Goal: Task Accomplishment & Management: Use online tool/utility

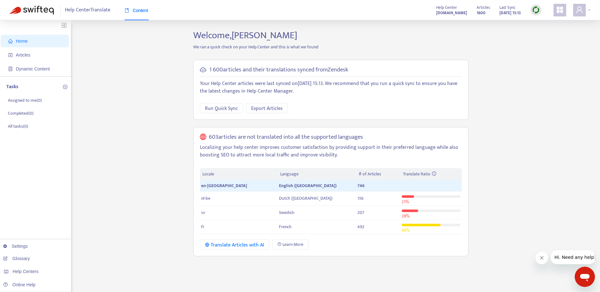
click at [587, 6] on div at bounding box center [581, 10] width 17 height 13
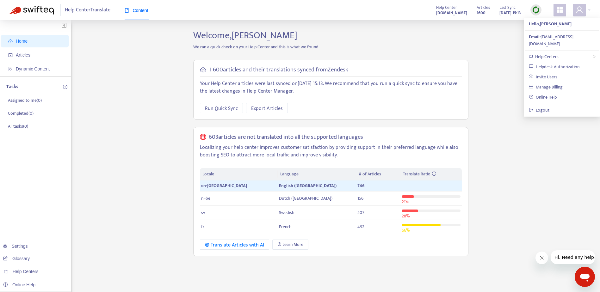
click at [566, 10] on span at bounding box center [560, 10] width 13 height 13
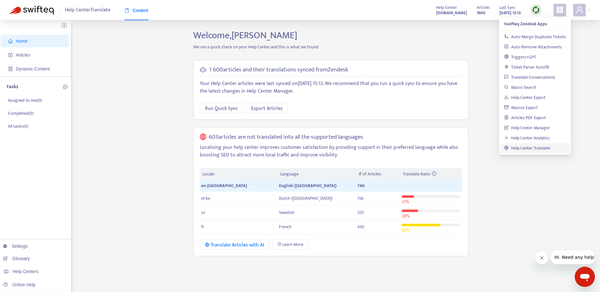
click at [131, 41] on div "Home Articles Dynamic Content Tasks Assigned to me ( 0 ) Completed ( 0 ) All ta…" at bounding box center [299, 215] width 581 height 370
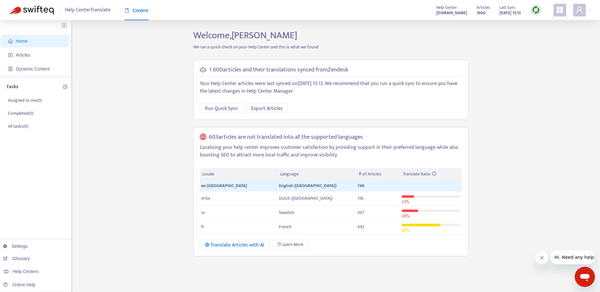
click at [133, 11] on span "Content" at bounding box center [137, 10] width 24 height 5
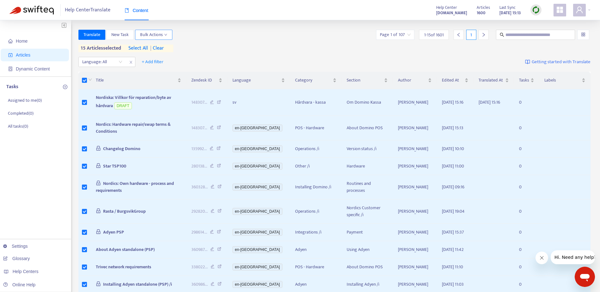
click at [163, 35] on span "Bulk Actions" at bounding box center [153, 34] width 27 height 7
click at [189, 27] on div "Home Articles Dynamic Content Tasks Assigned to me ( 0 ) Completed ( 0 ) All ta…" at bounding box center [300, 228] width 600 height 417
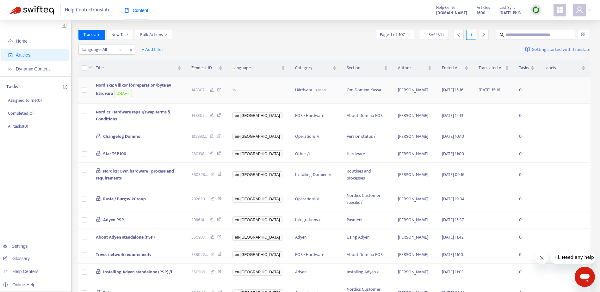
click at [82, 89] on td at bounding box center [84, 90] width 12 height 27
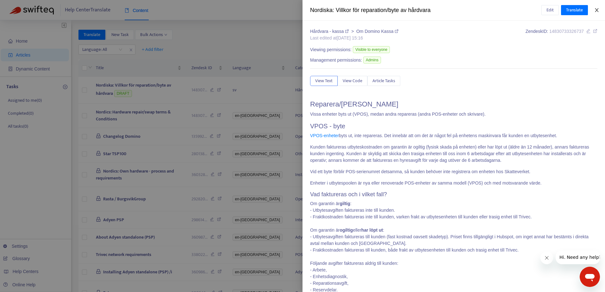
click at [597, 11] on icon "close" at bounding box center [596, 10] width 3 height 4
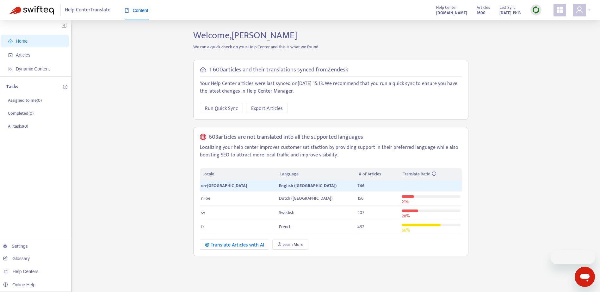
click at [558, 11] on icon "appstore" at bounding box center [560, 10] width 6 height 6
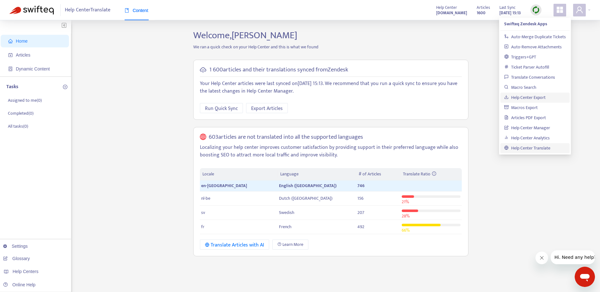
click at [546, 97] on link "Help Center Export" at bounding box center [524, 97] width 41 height 7
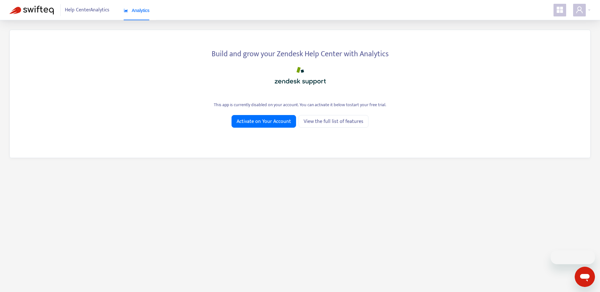
click at [558, 10] on icon "appstore" at bounding box center [560, 10] width 8 height 8
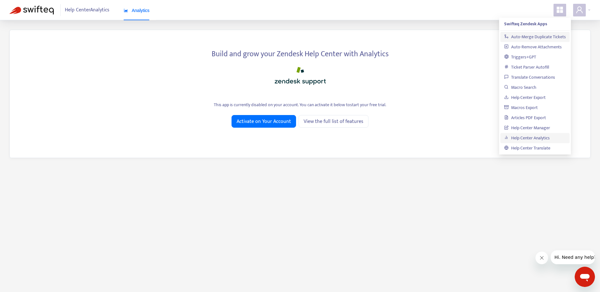
click at [526, 38] on link "Auto-Merge Duplicate Tickets" at bounding box center [535, 36] width 62 height 7
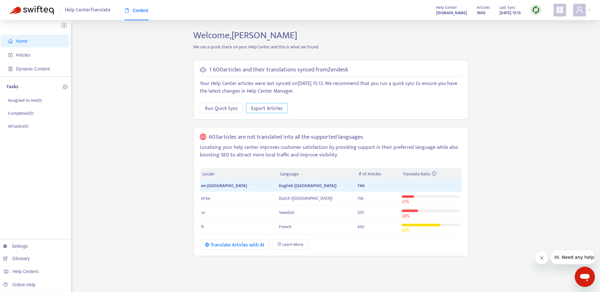
click at [271, 105] on span "Export Articles" at bounding box center [267, 109] width 32 height 8
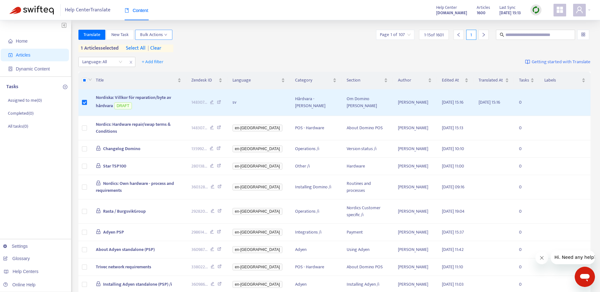
click at [158, 34] on span "Bulk Actions" at bounding box center [153, 34] width 27 height 7
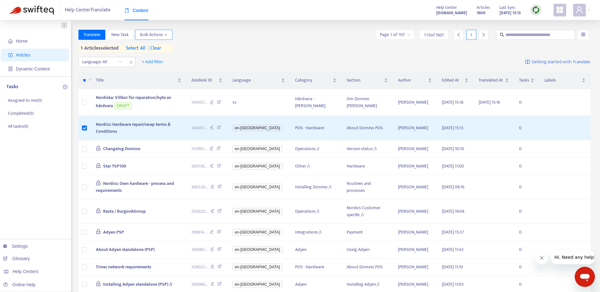
click at [151, 35] on span "Bulk Actions" at bounding box center [153, 34] width 27 height 7
click at [261, 37] on div "Translate New Task Bulk Actions Page 1 of 107 1 - 15 of 1601 1" at bounding box center [334, 35] width 512 height 10
click at [64, 87] on icon "plus-circle" at bounding box center [65, 87] width 4 height 4
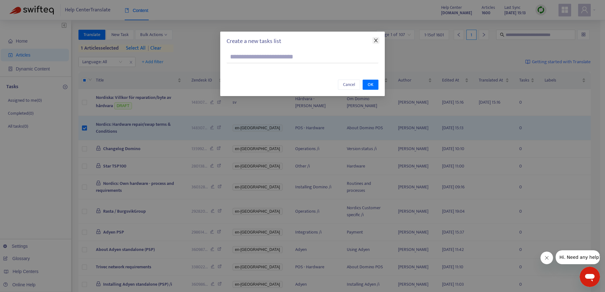
click at [376, 40] on icon "close" at bounding box center [375, 41] width 3 height 4
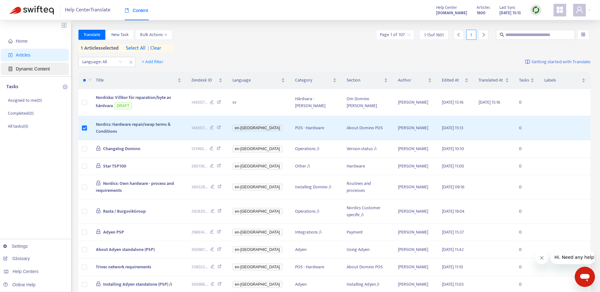
click at [23, 70] on span "Dynamic Content" at bounding box center [33, 68] width 34 height 5
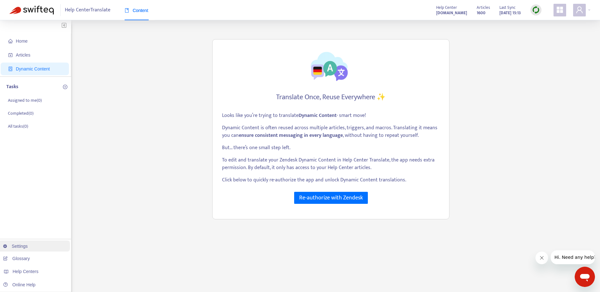
click at [24, 246] on link "Settings" at bounding box center [15, 246] width 25 height 5
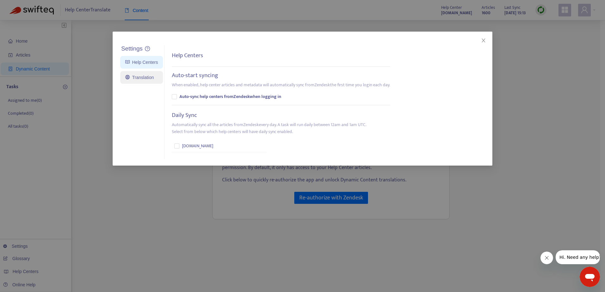
click at [146, 79] on link "Translation" at bounding box center [139, 77] width 28 height 5
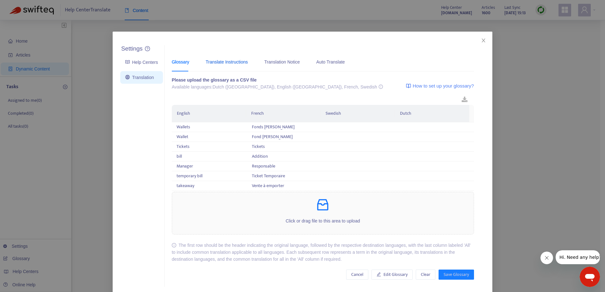
click at [207, 61] on div "Translate Instructions" at bounding box center [227, 62] width 42 height 7
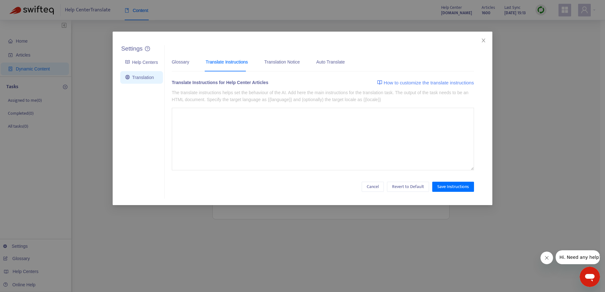
type textarea "**********"
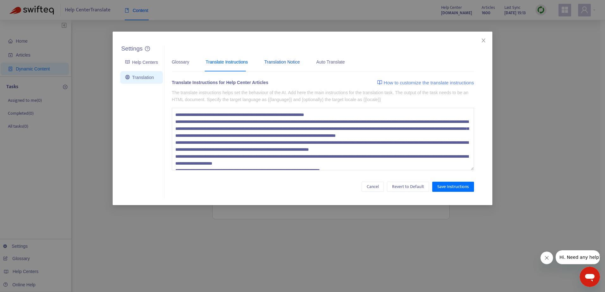
click at [276, 63] on div "Translation Notice" at bounding box center [281, 62] width 35 height 7
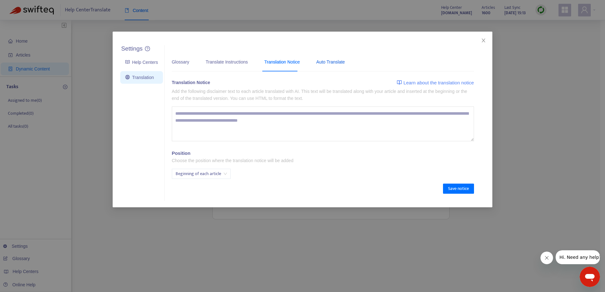
click at [331, 61] on div "Auto Translate" at bounding box center [330, 62] width 28 height 7
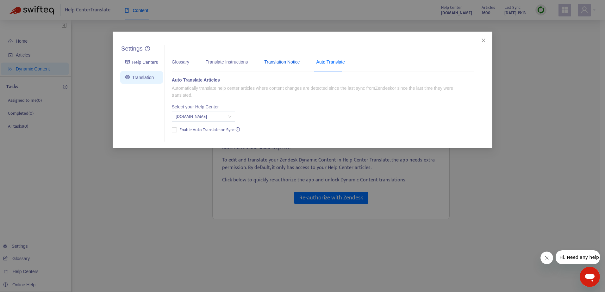
click at [273, 64] on div "Translation Notice" at bounding box center [281, 62] width 35 height 7
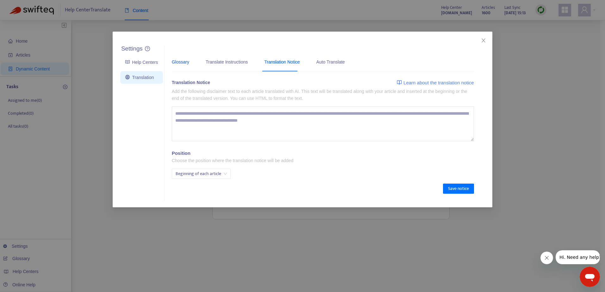
click at [187, 65] on div "Glossary" at bounding box center [180, 62] width 17 height 7
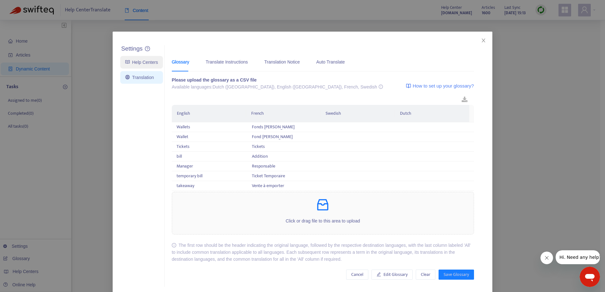
click at [133, 62] on link "Help Centers" at bounding box center [141, 62] width 33 height 5
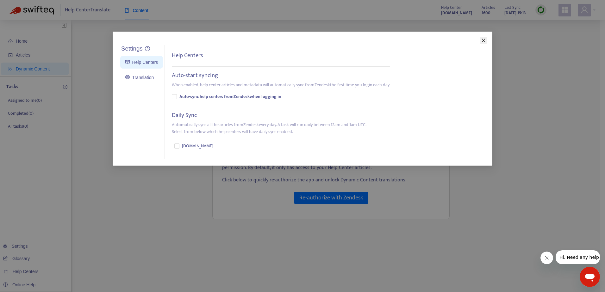
click at [485, 42] on icon "close" at bounding box center [483, 40] width 5 height 5
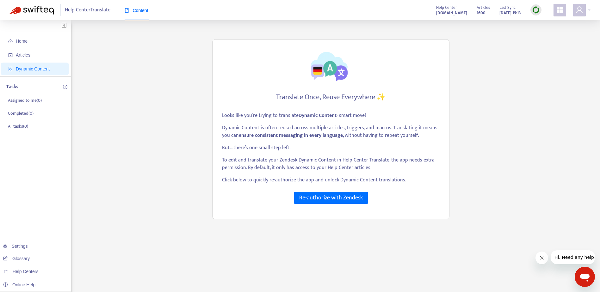
click at [100, 11] on span "Help Center Translate" at bounding box center [88, 10] width 46 height 12
click at [32, 40] on span "Home" at bounding box center [36, 41] width 56 height 13
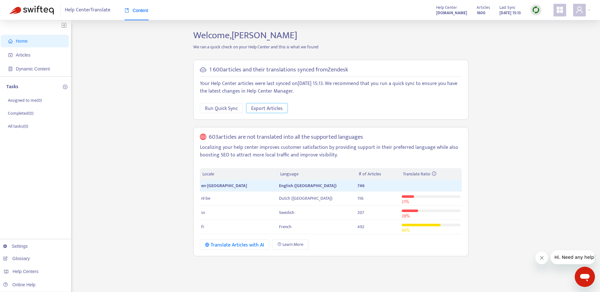
click at [261, 106] on span "Export Articles" at bounding box center [267, 109] width 32 height 8
